Goal: Task Accomplishment & Management: Use online tool/utility

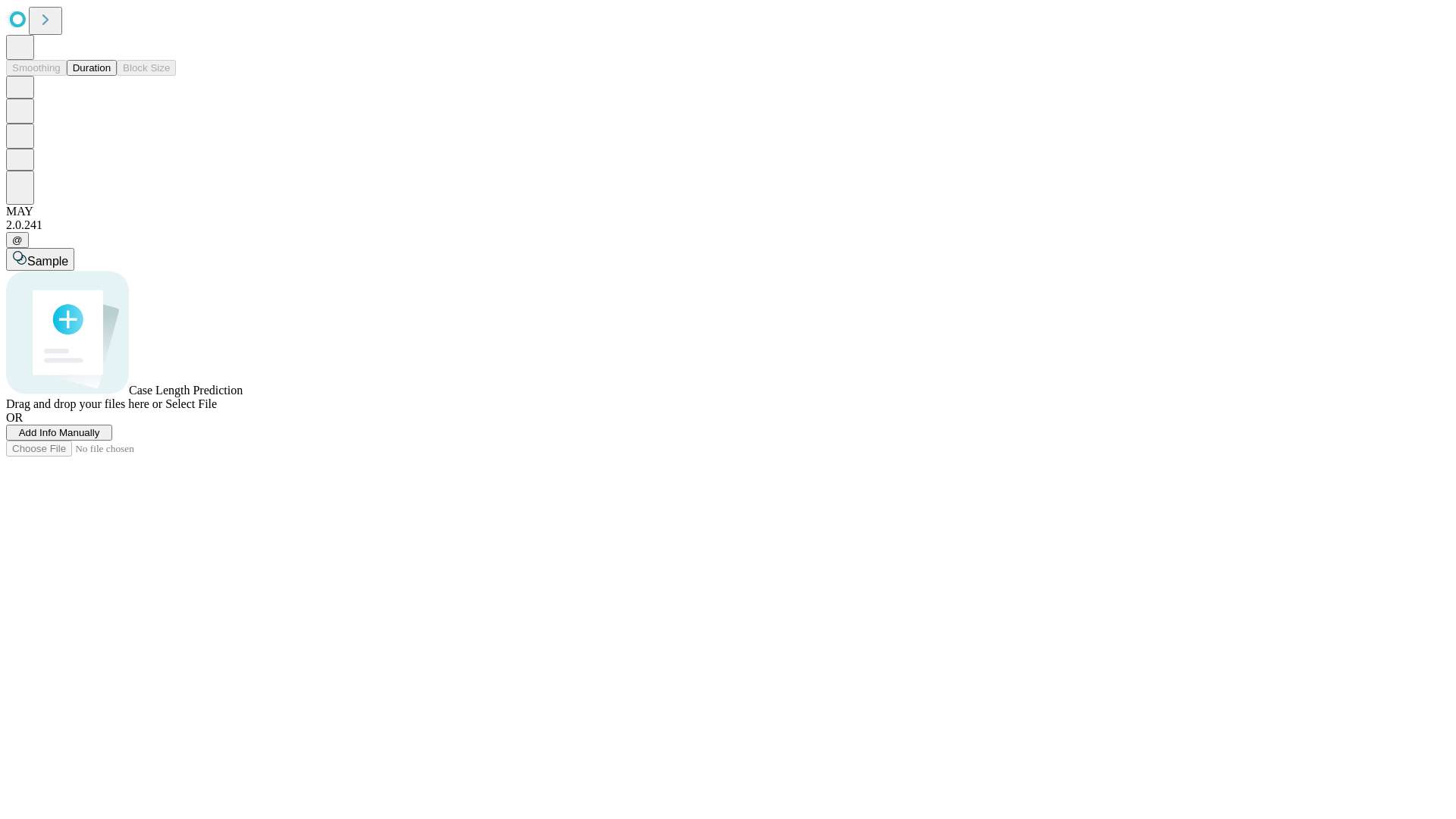
click at [110, 76] on button "Duration" at bounding box center [92, 68] width 50 height 16
click at [100, 439] on span "Add Info Manually" at bounding box center [59, 432] width 81 height 11
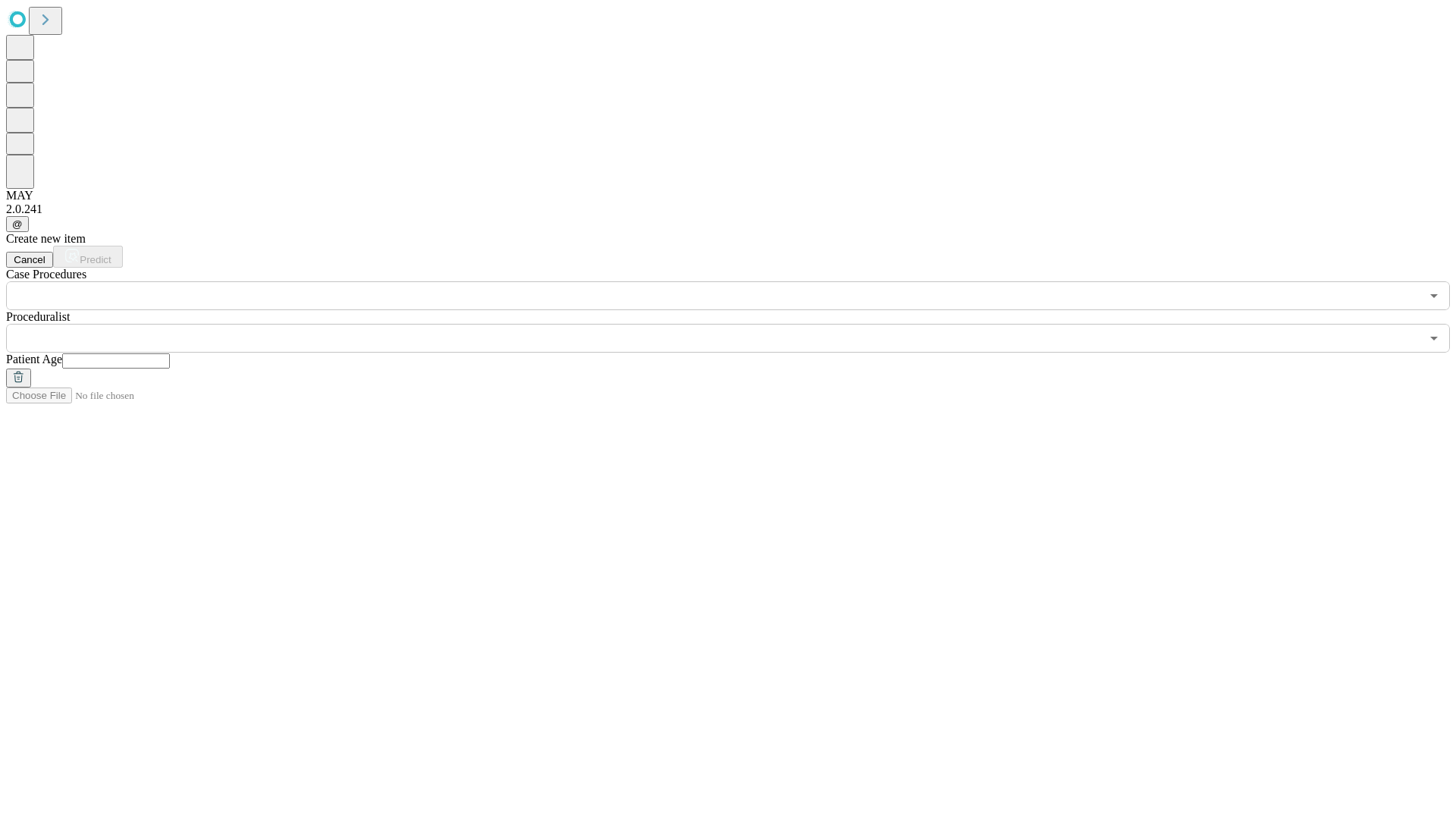
click at [169, 353] on input "text" at bounding box center [116, 360] width 108 height 15
type input "**"
click at [739, 324] on input "text" at bounding box center [713, 338] width 1414 height 29
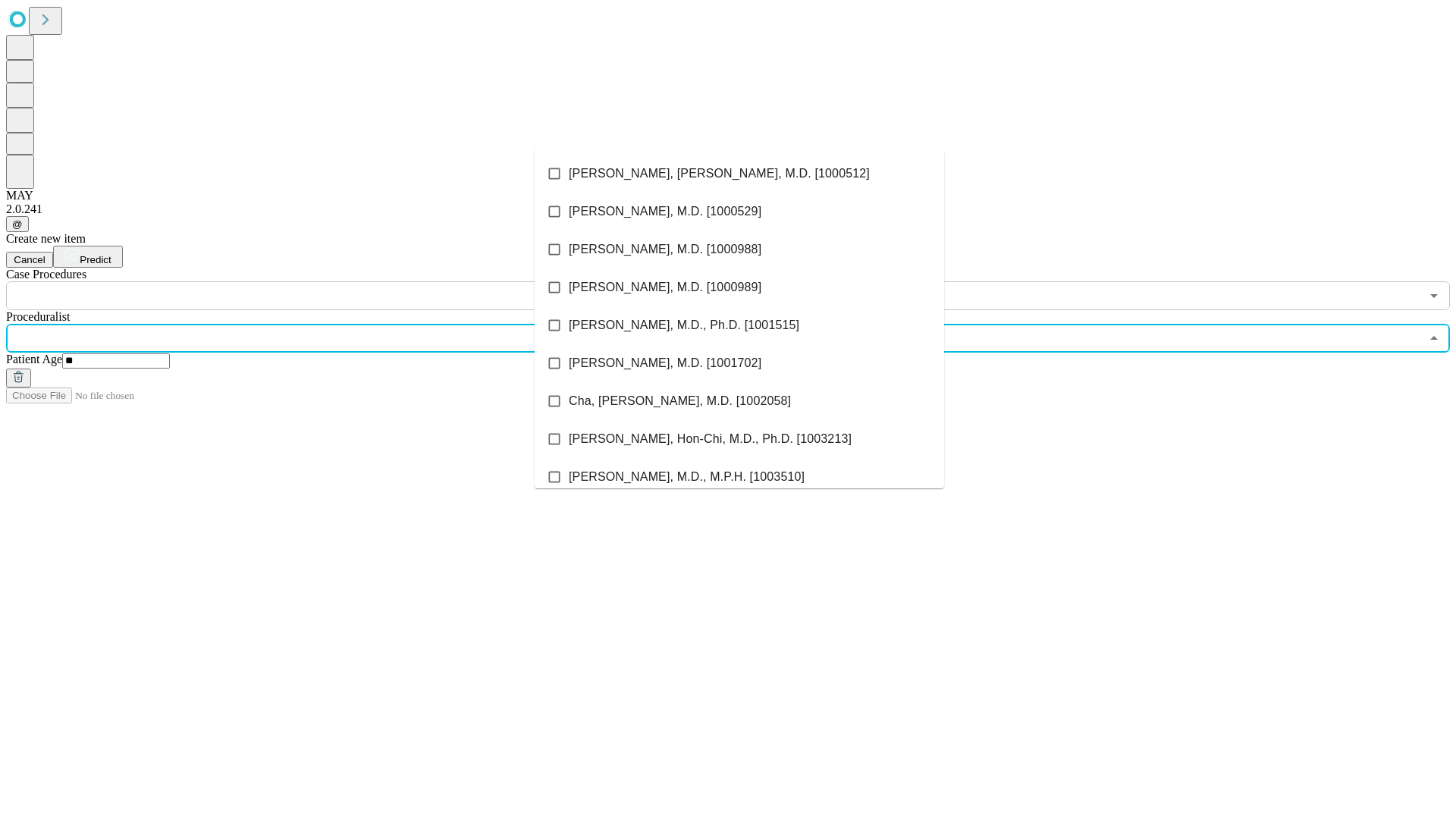
click at [739, 174] on li "[PERSON_NAME], [PERSON_NAME], M.D. [1000512]" at bounding box center [739, 173] width 409 height 38
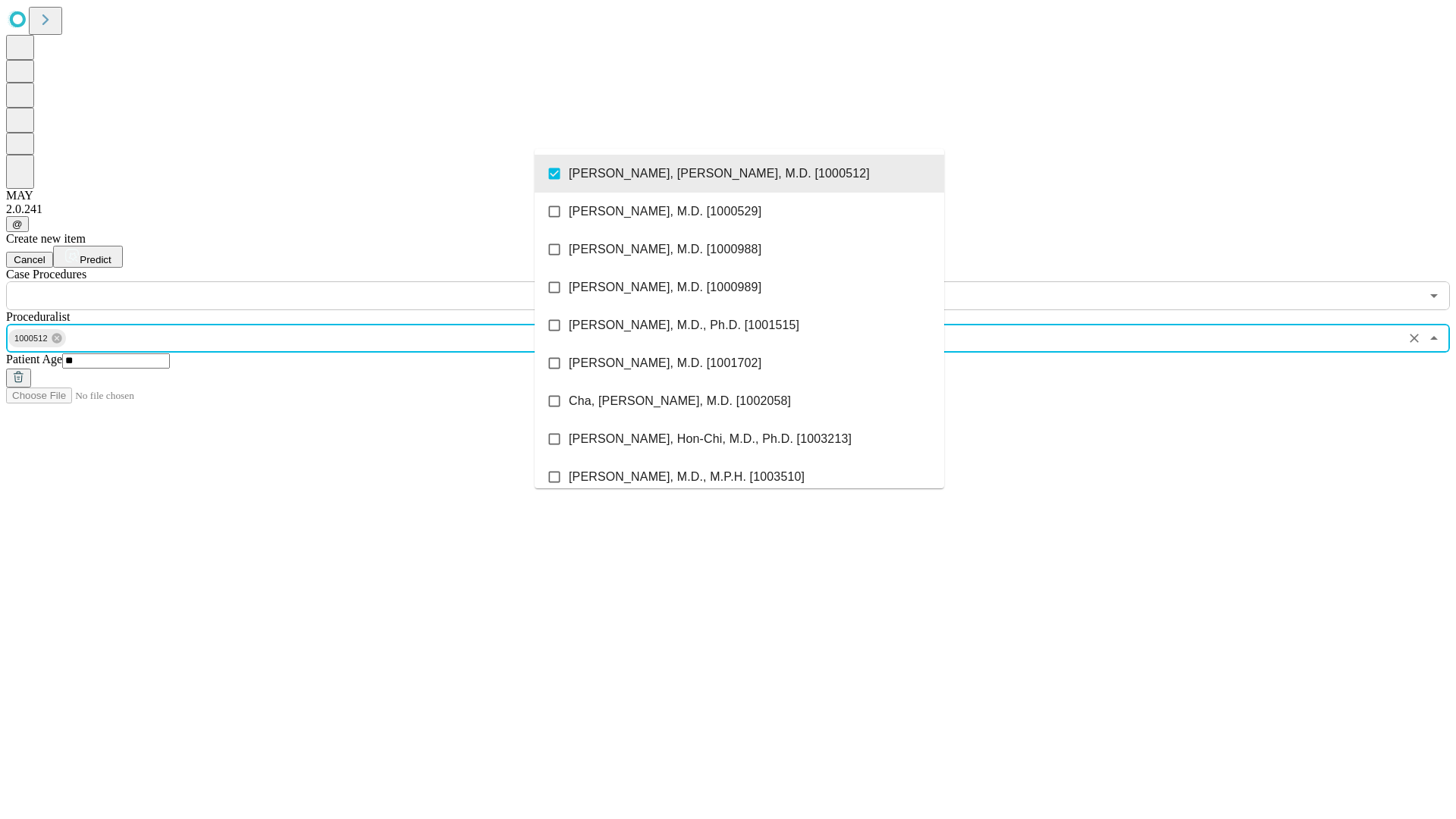
click at [319, 282] on input "text" at bounding box center [713, 296] width 1414 height 29
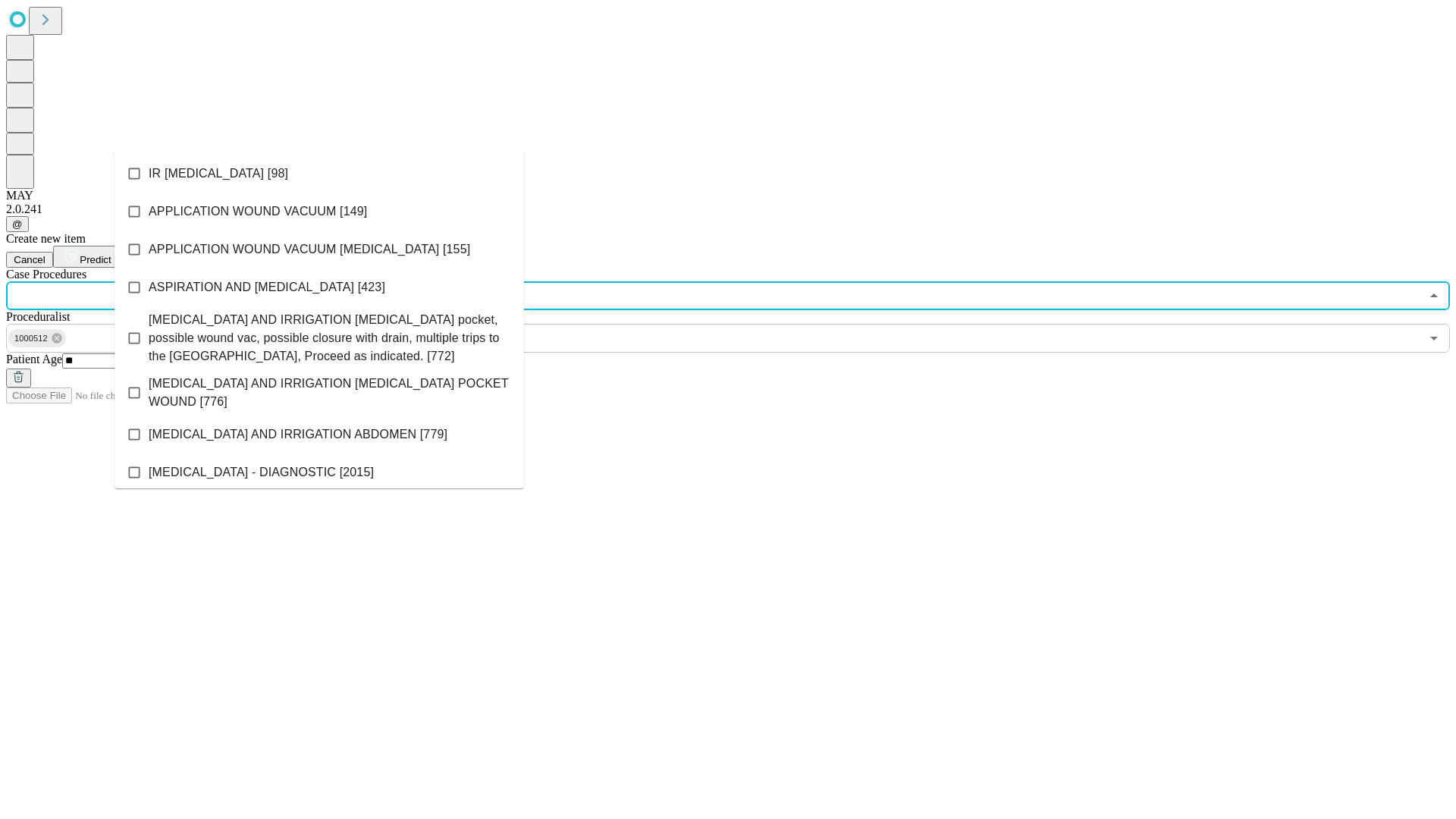
click at [319, 174] on li "IR [MEDICAL_DATA] [98]" at bounding box center [319, 173] width 409 height 38
